Goal: Information Seeking & Learning: Learn about a topic

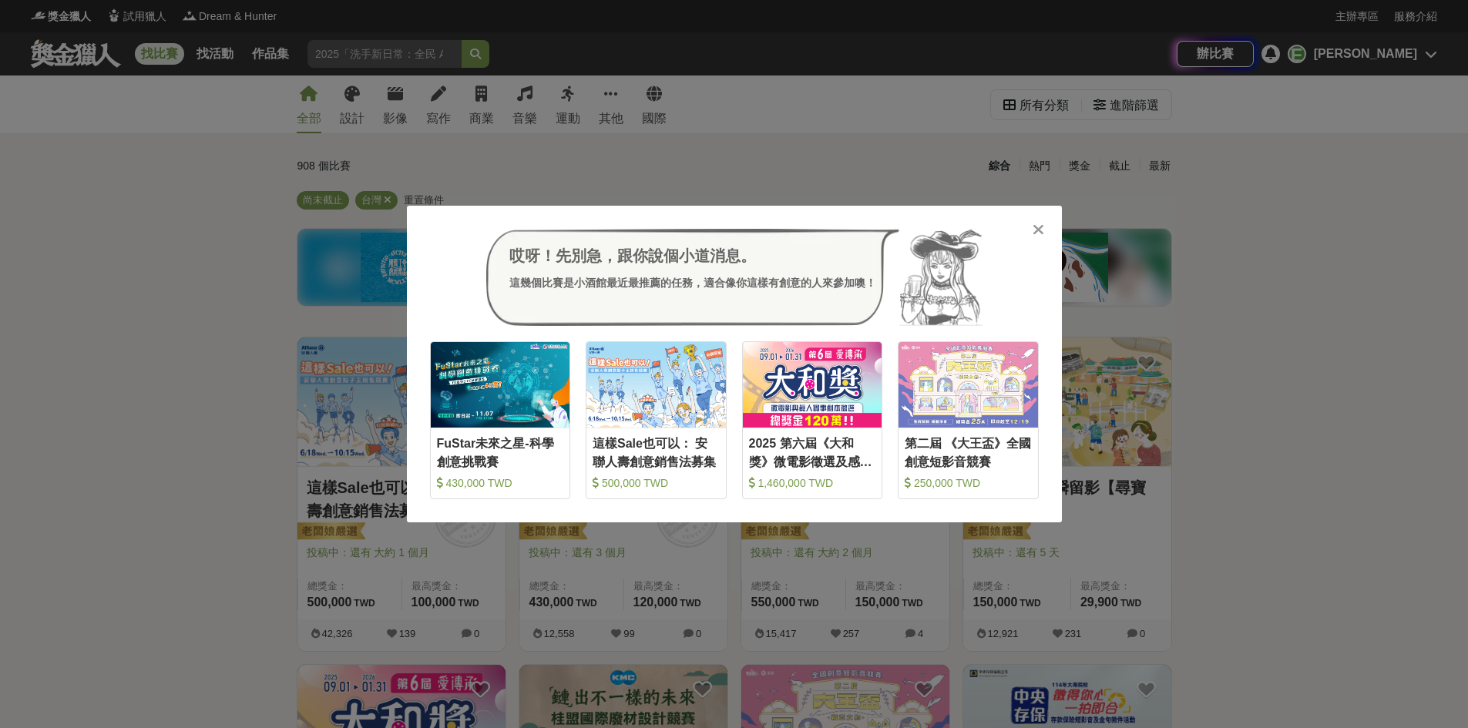
click at [785, 232] on icon at bounding box center [1039, 229] width 12 height 15
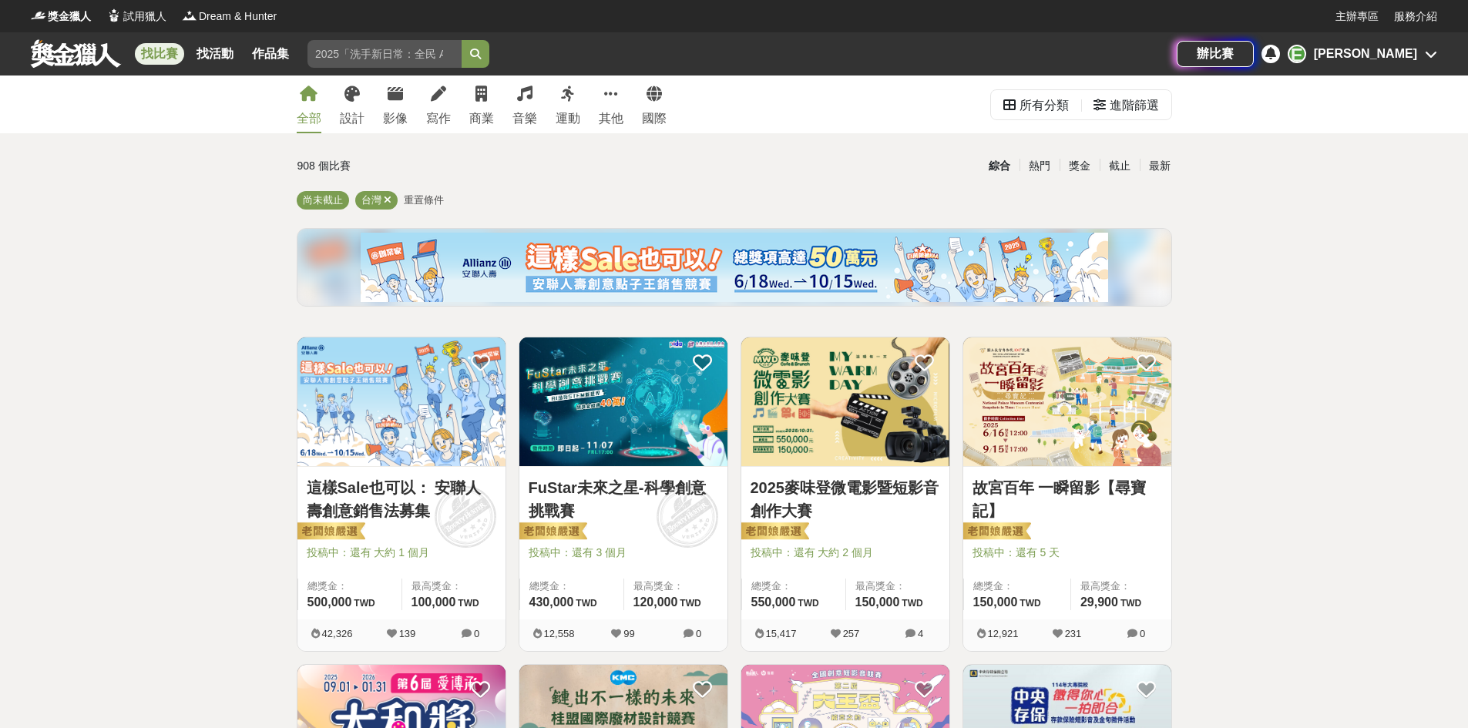
click at [318, 122] on div "全部" at bounding box center [309, 118] width 25 height 18
click at [785, 103] on div "所有分類" at bounding box center [1044, 105] width 49 height 31
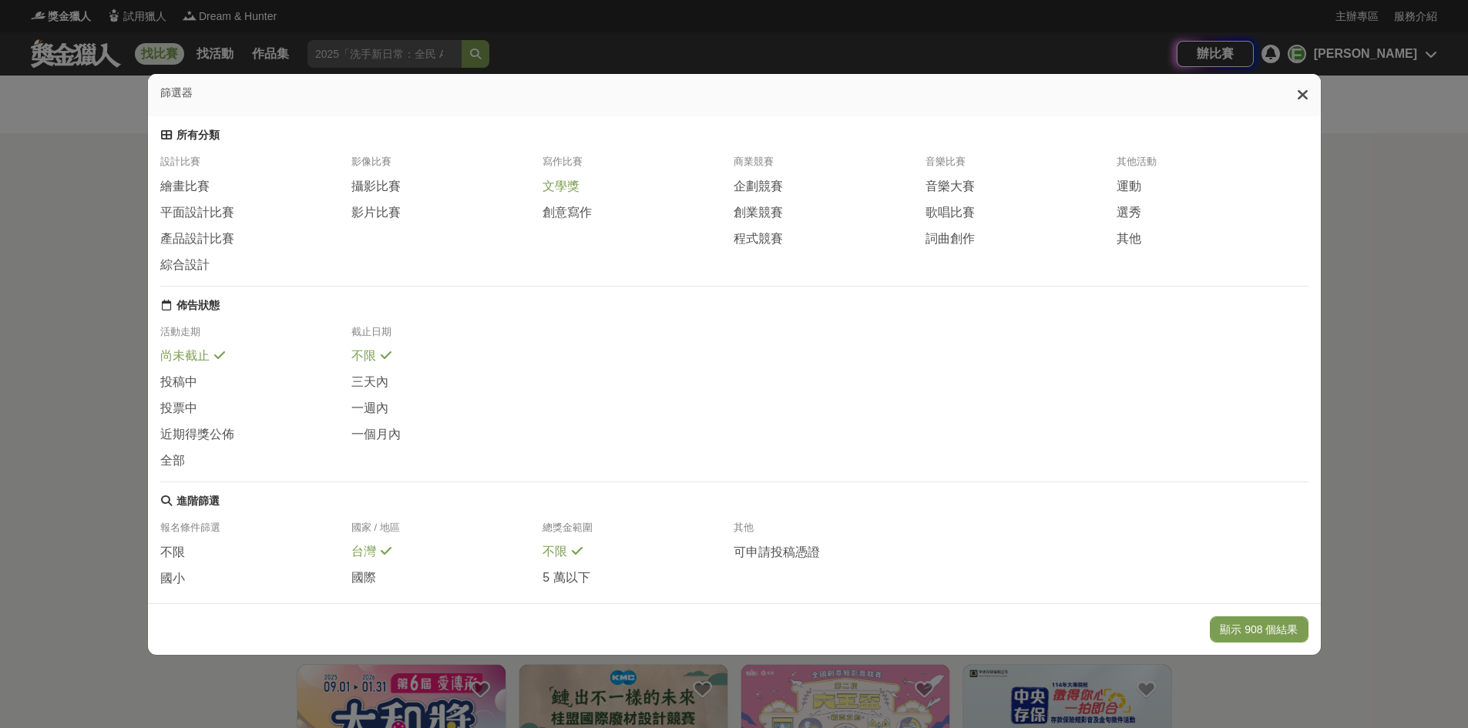
click at [576, 195] on span "文學獎" at bounding box center [561, 187] width 37 height 16
click at [785, 626] on button "顯示 23 個結果" at bounding box center [1262, 630] width 92 height 26
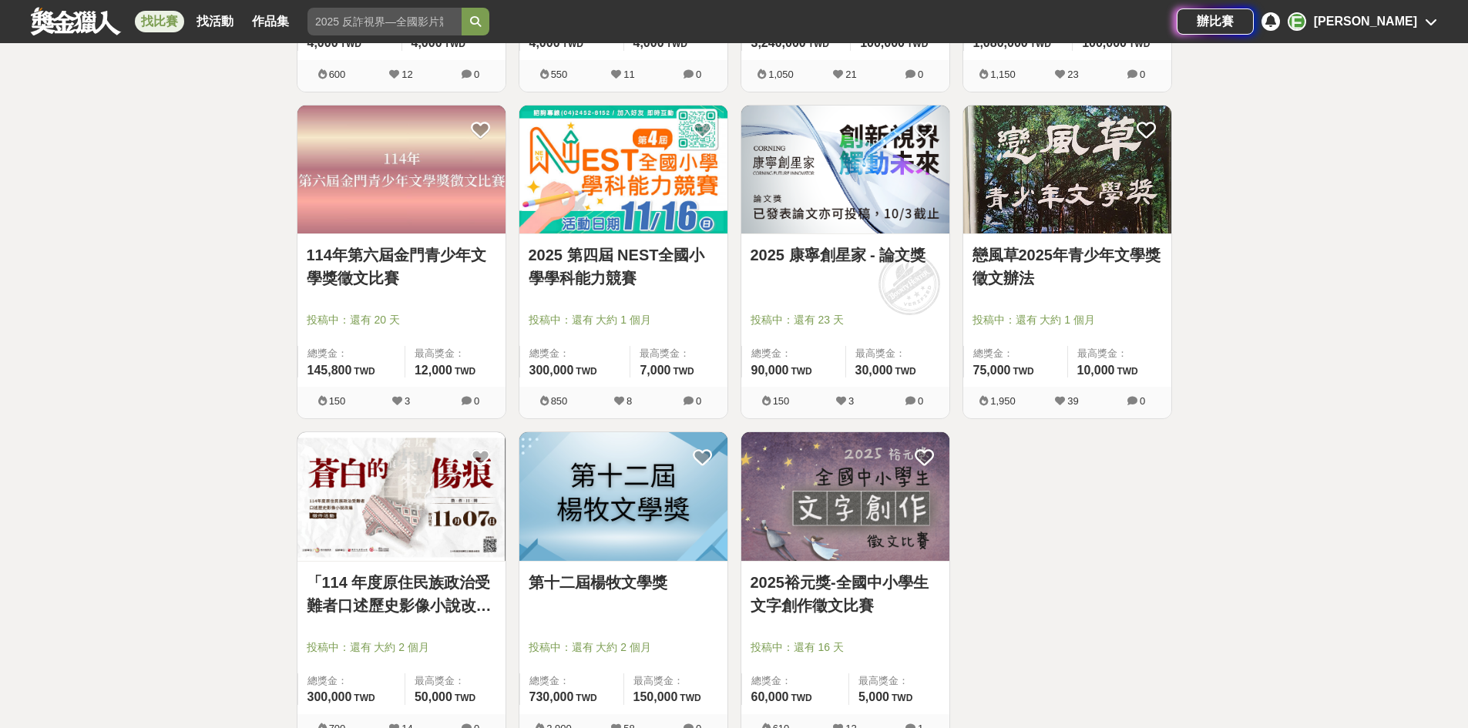
scroll to position [1618, 0]
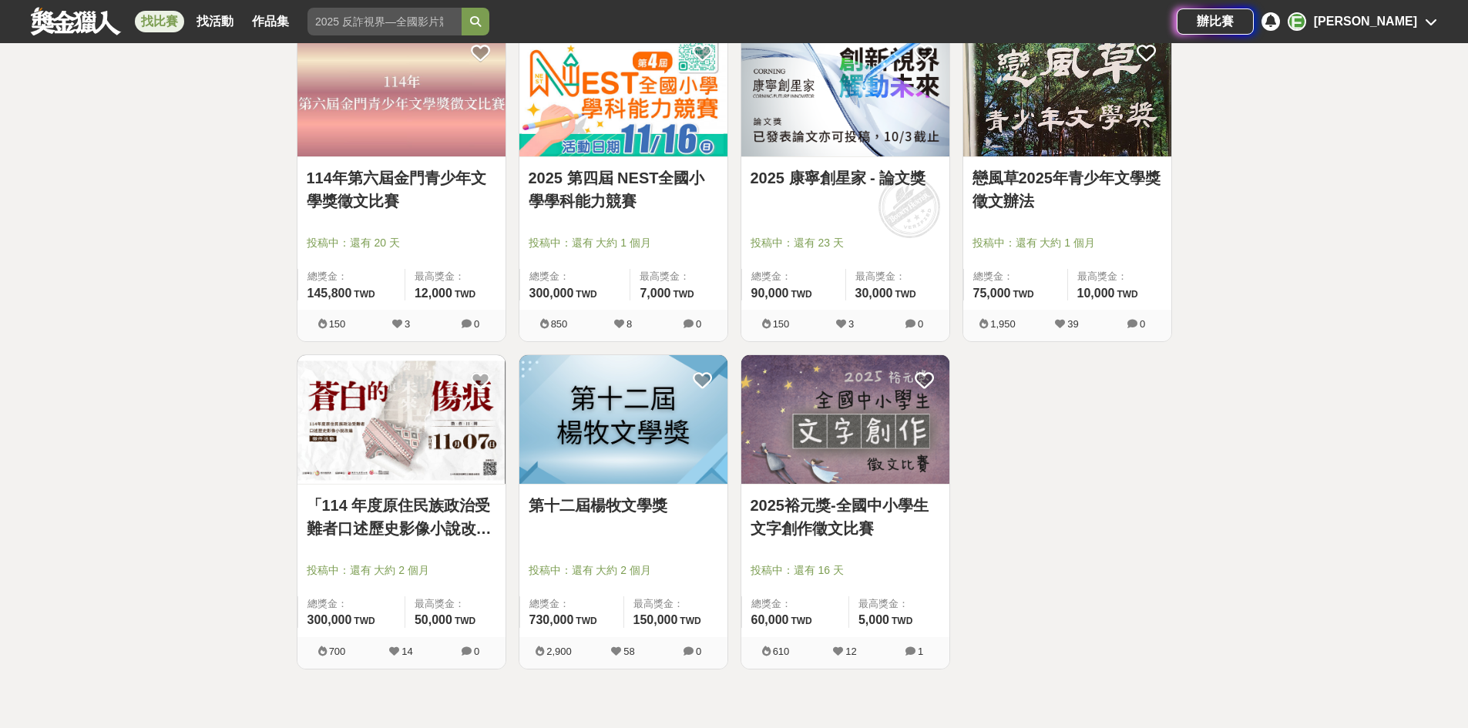
click at [634, 458] on img at bounding box center [623, 419] width 208 height 129
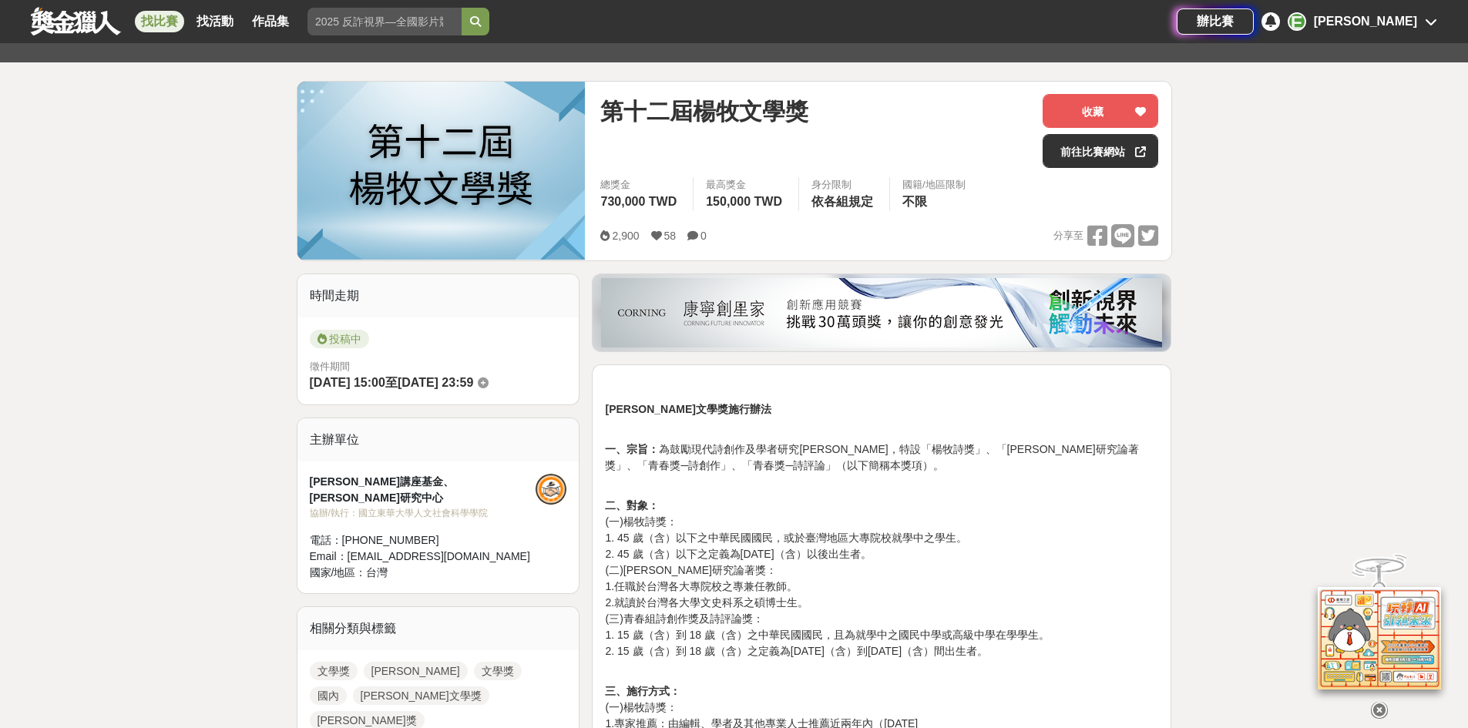
scroll to position [231, 0]
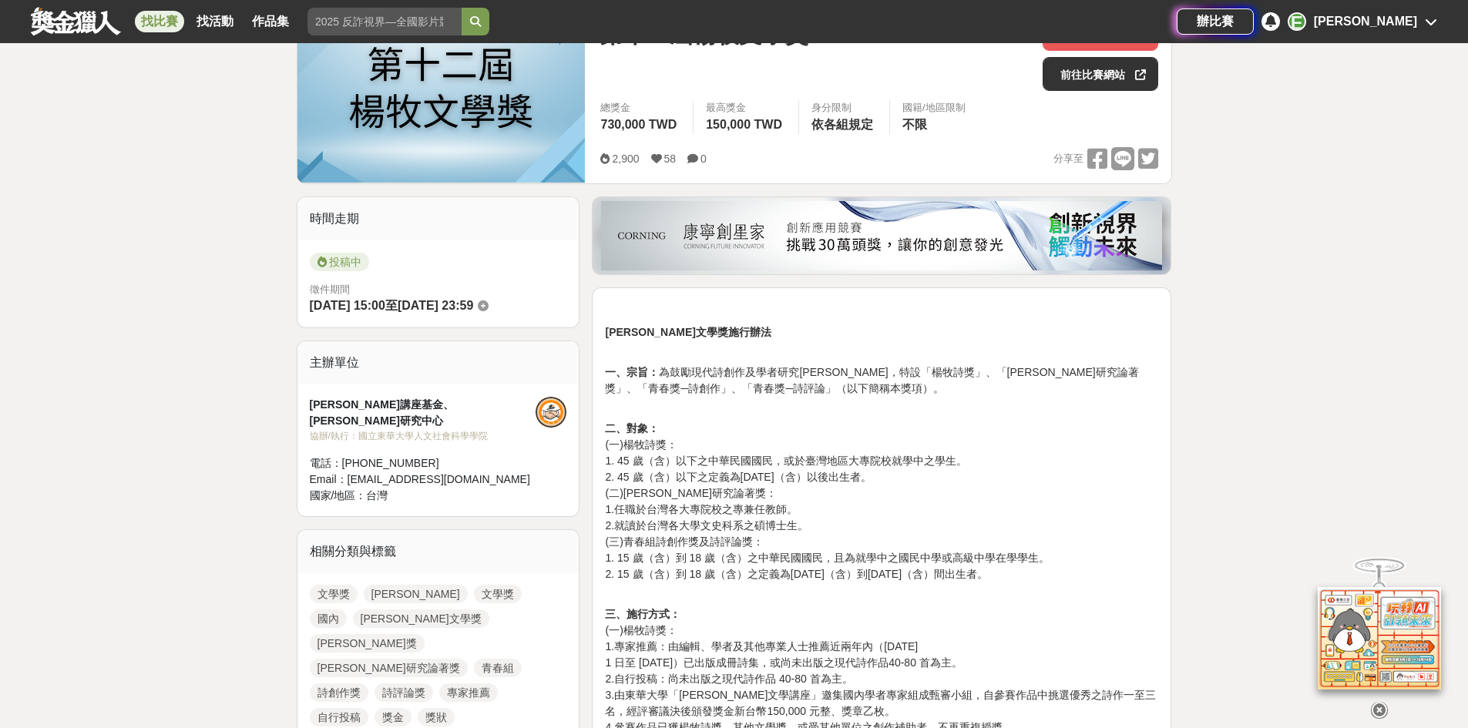
click at [718, 470] on p "二、對象： (一)[PERSON_NAME]獎： 1. 45 歲（含）以下之中華民國國民，或於臺灣地區大專院校就學中之學生。 2. 45 歲（含）以下之定義為…" at bounding box center [881, 510] width 553 height 178
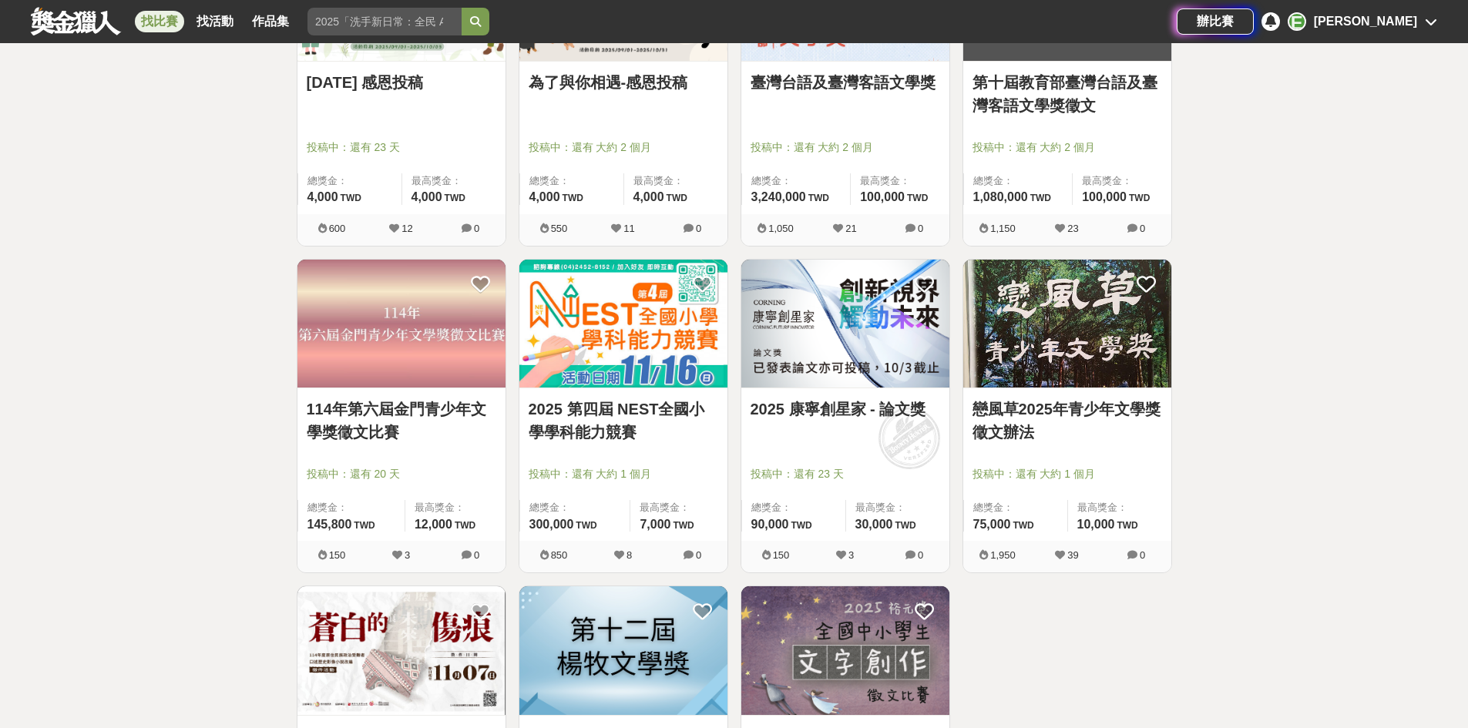
scroll to position [1310, 0]
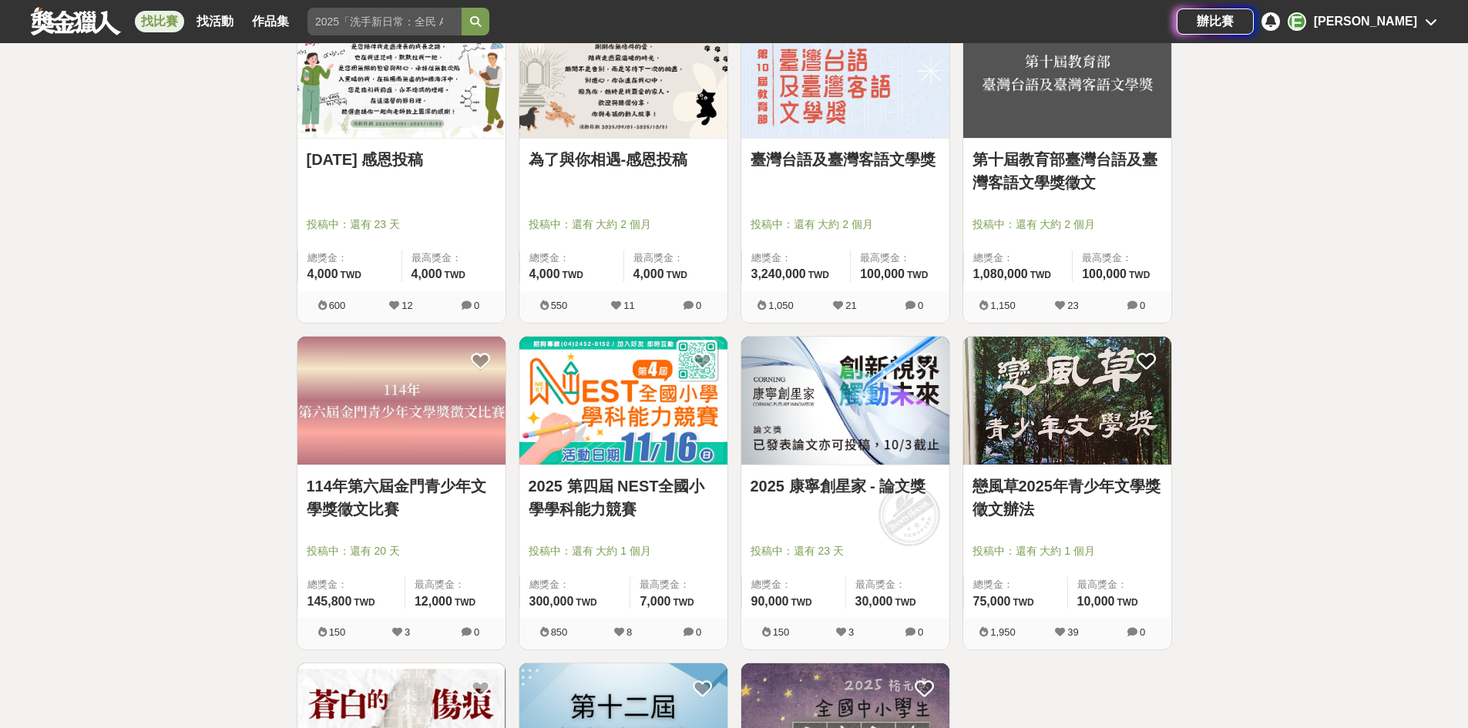
click at [613, 513] on link "2025 第四屆 NEST全國小學學科能力競賽" at bounding box center [624, 498] width 190 height 46
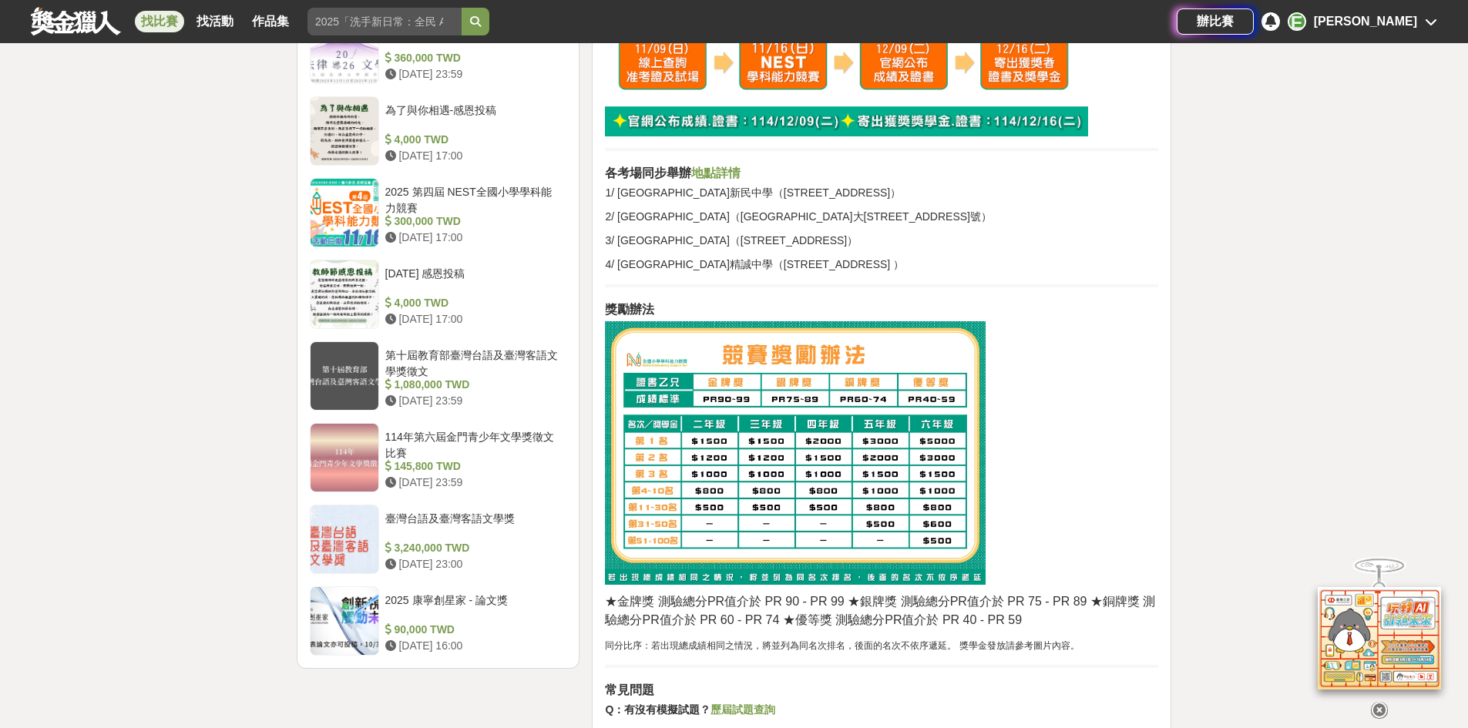
scroll to position [1541, 0]
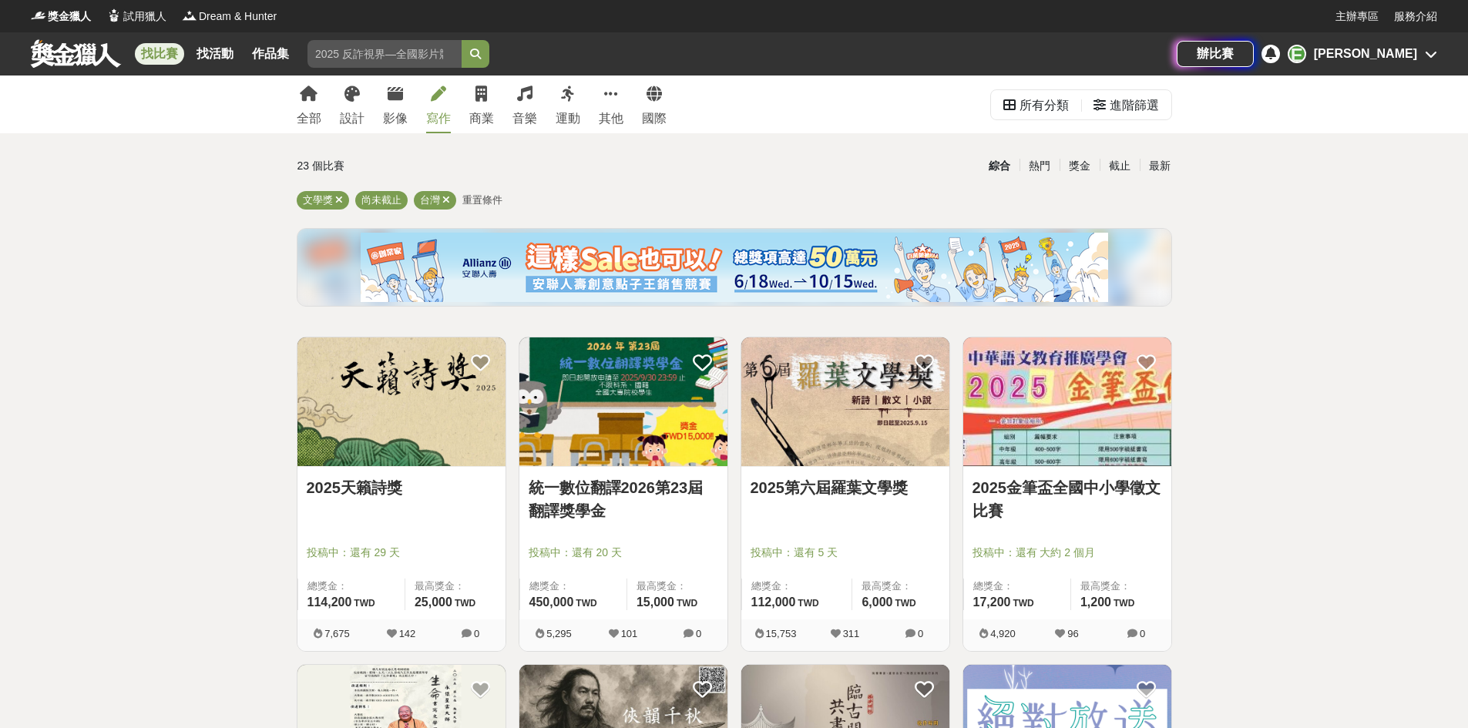
click at [439, 113] on div "寫作" at bounding box center [438, 118] width 25 height 18
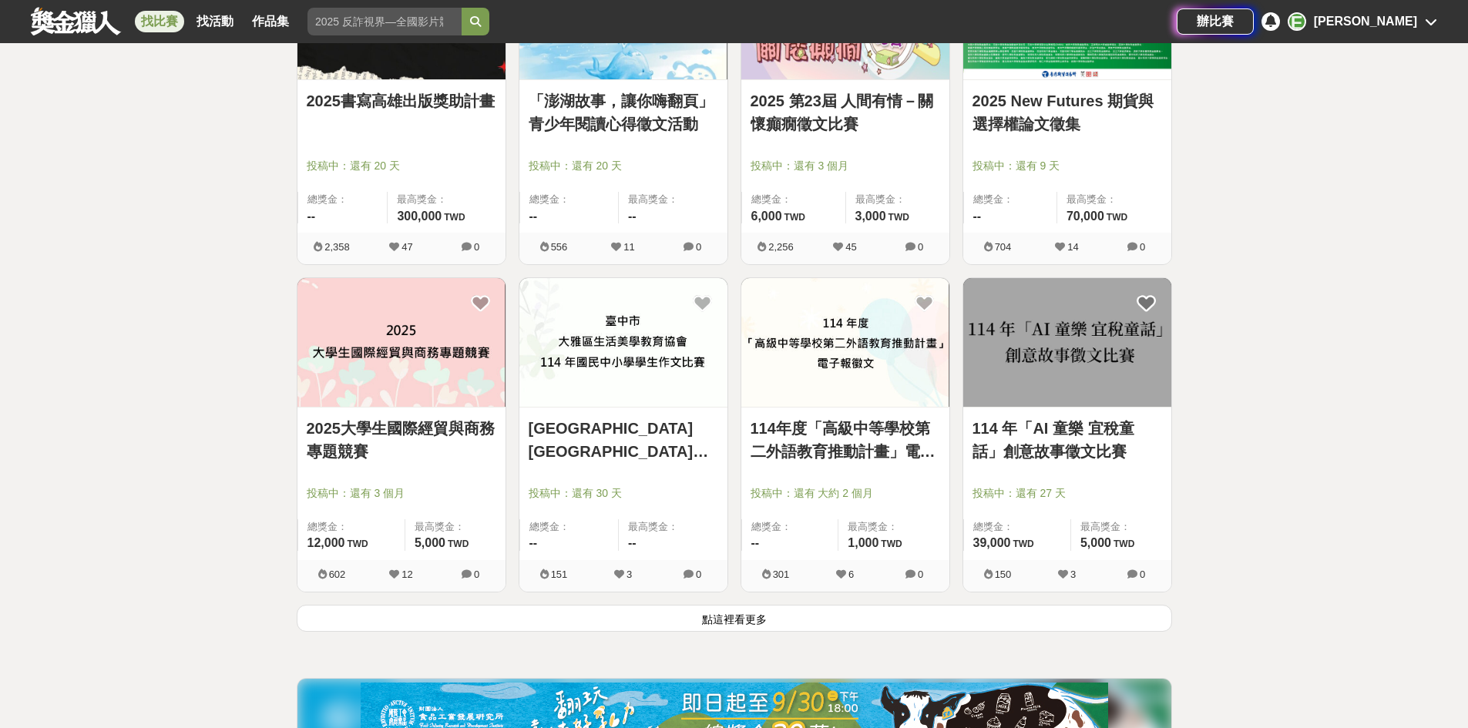
scroll to position [1773, 0]
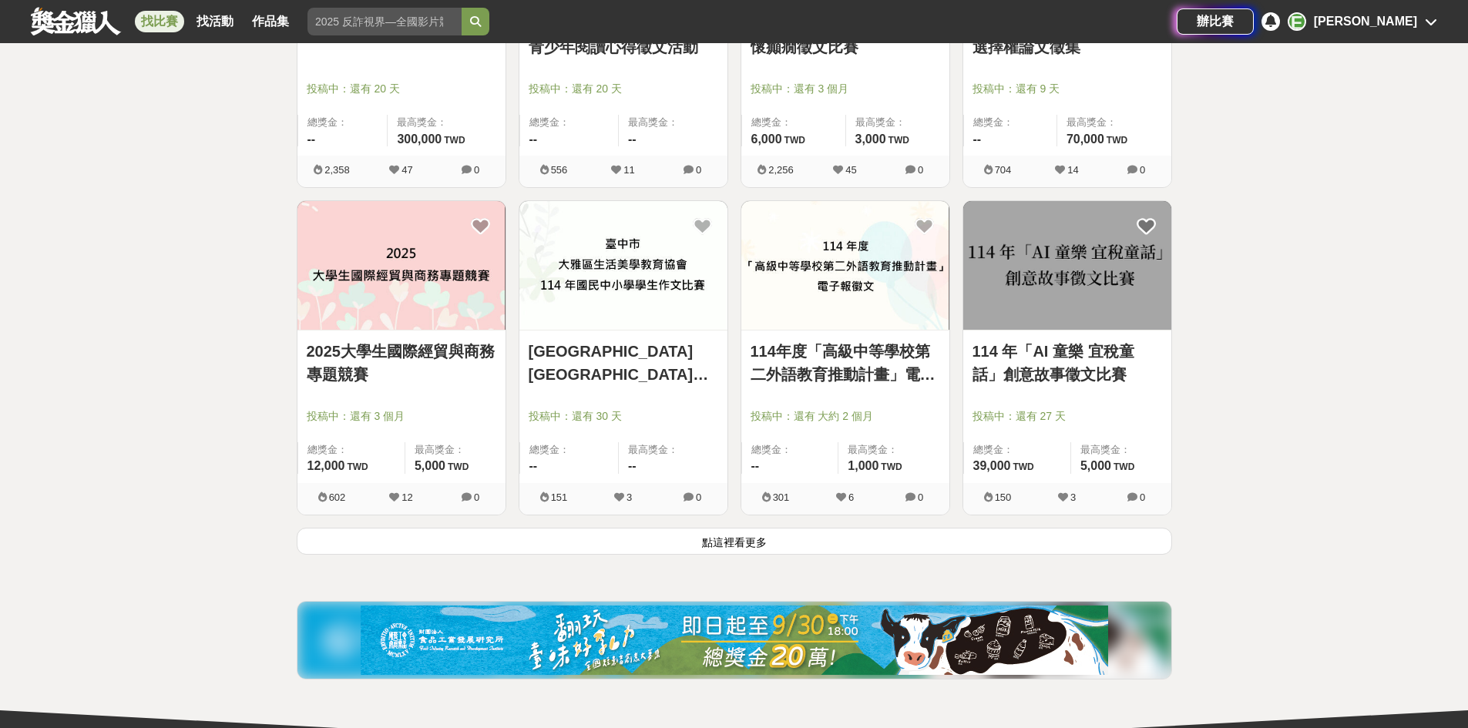
click at [701, 548] on button "點這裡看更多" at bounding box center [735, 541] width 876 height 27
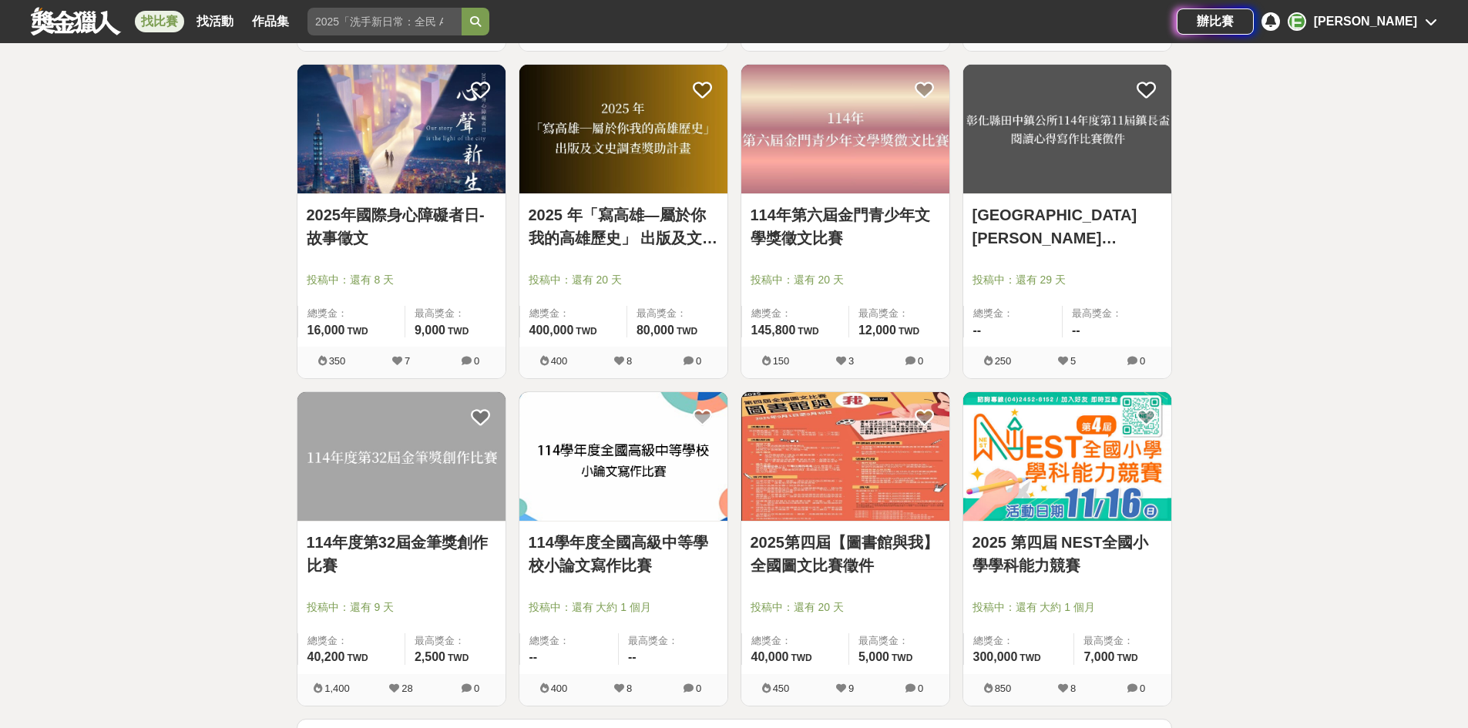
scroll to position [3699, 0]
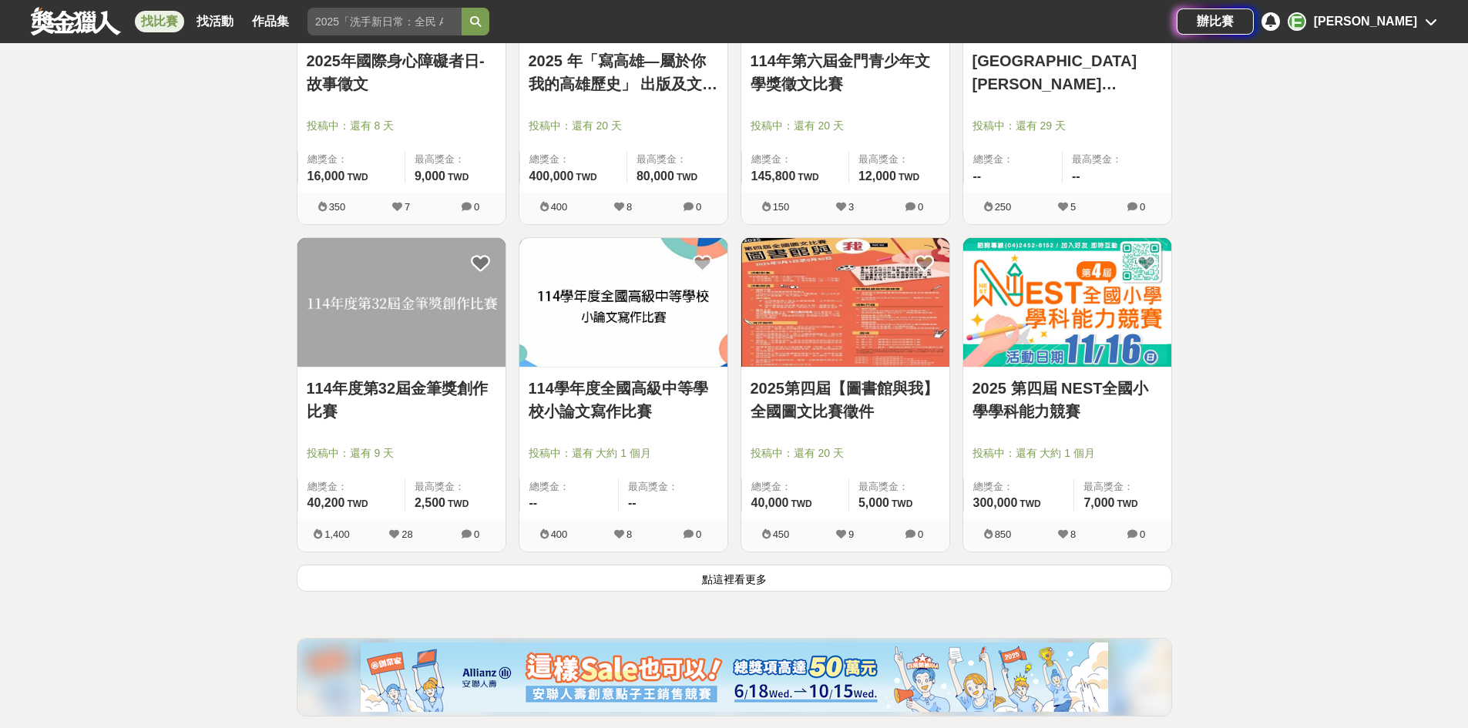
click at [726, 574] on button "點這裡看更多" at bounding box center [735, 578] width 876 height 27
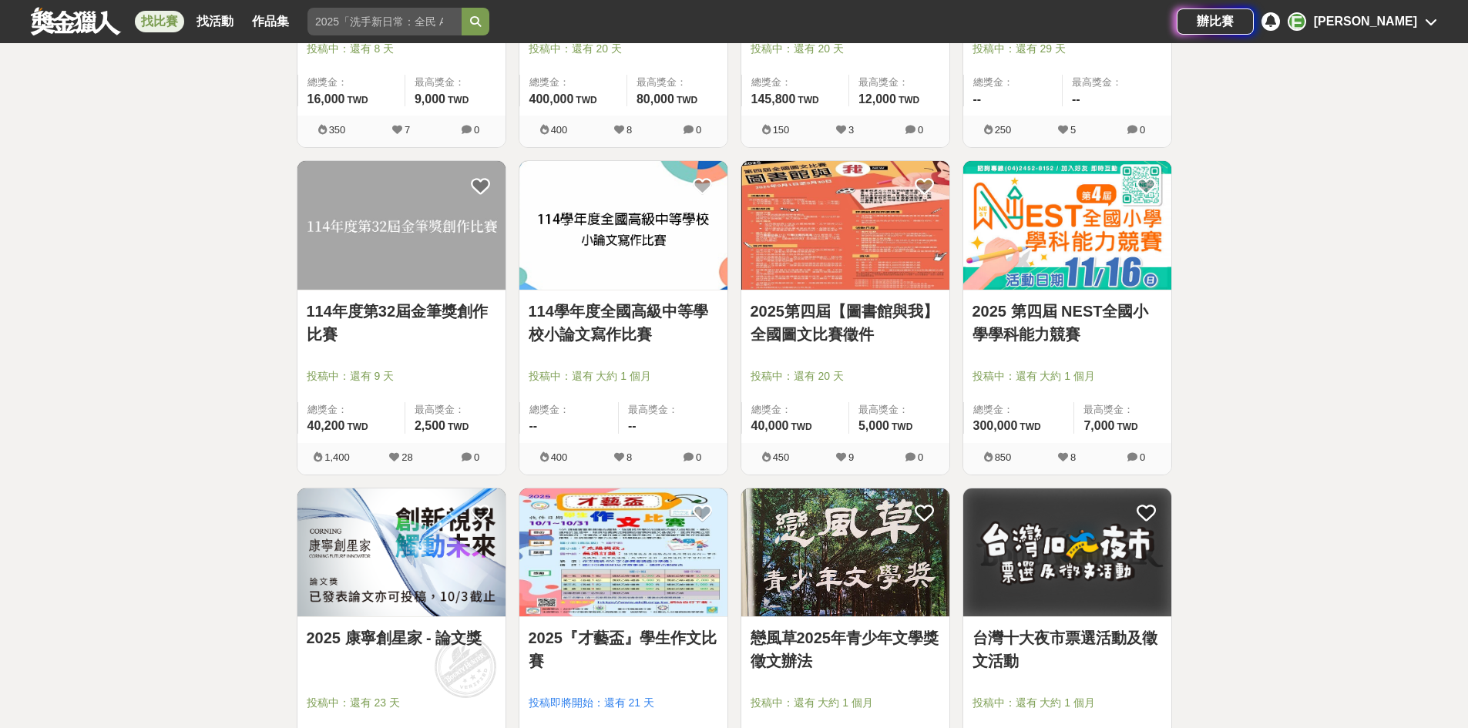
scroll to position [3699, 0]
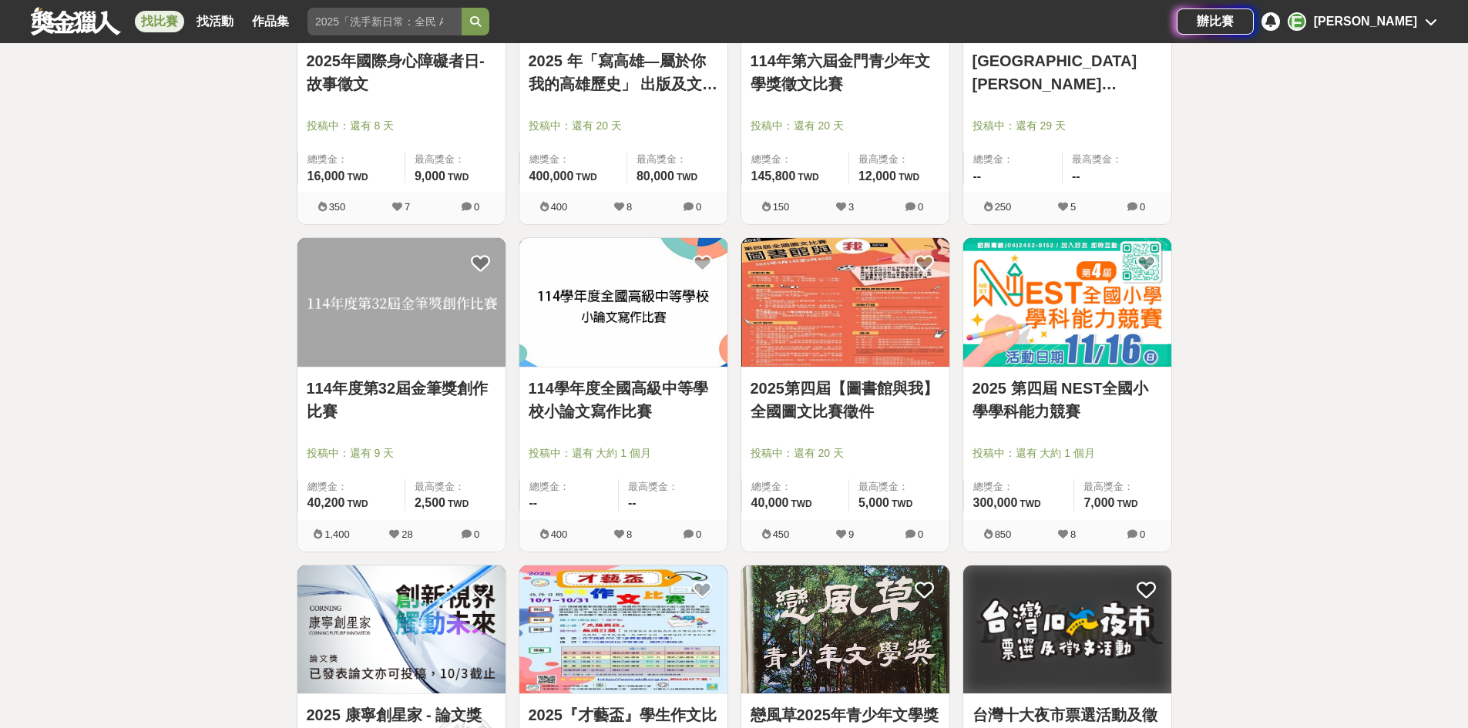
click at [617, 402] on link "114學年度全國高級中等學校小論文寫作比賽" at bounding box center [624, 400] width 190 height 46
